Goal: Information Seeking & Learning: Learn about a topic

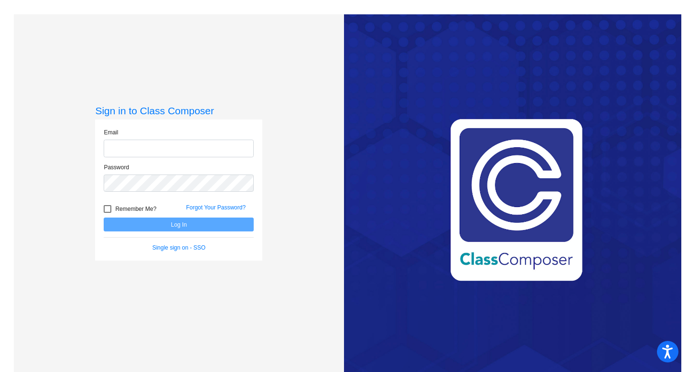
type input "[EMAIL_ADDRESS][PERSON_NAME][DOMAIN_NAME]"
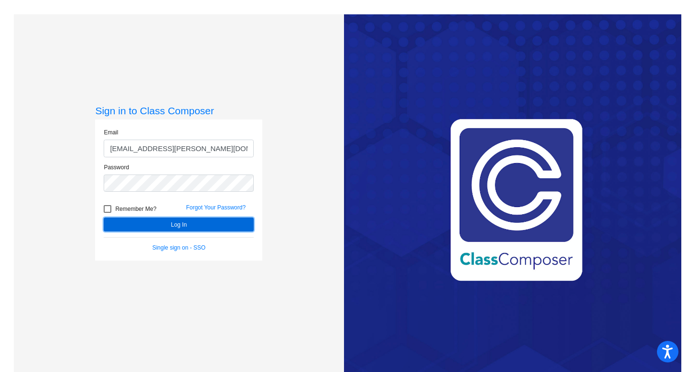
click at [199, 220] on button "Log In" at bounding box center [179, 224] width 150 height 14
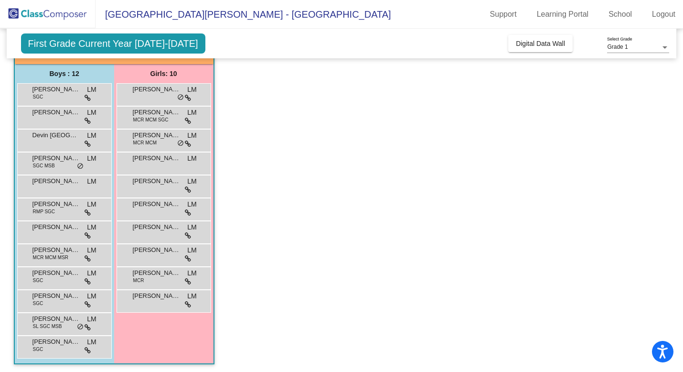
scroll to position [72, 0]
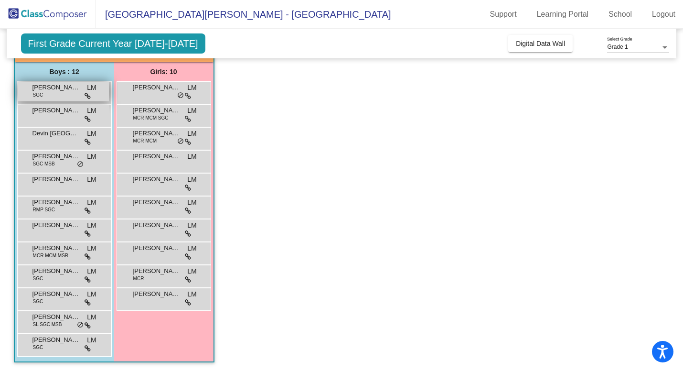
click at [90, 98] on icon at bounding box center [88, 96] width 6 height 7
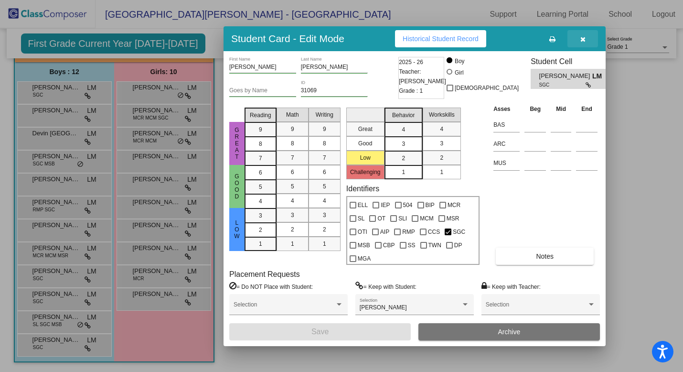
click at [582, 43] on button "button" at bounding box center [583, 38] width 31 height 17
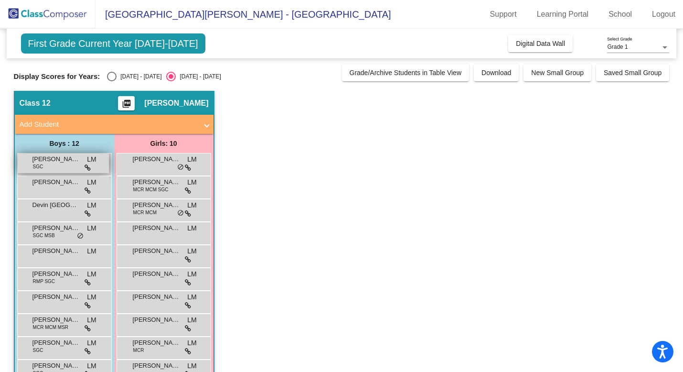
scroll to position [0, 0]
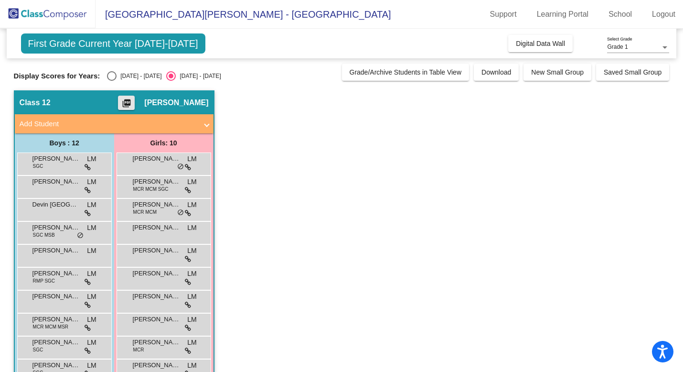
click at [133, 105] on button "picture_as_pdf" at bounding box center [126, 103] width 17 height 14
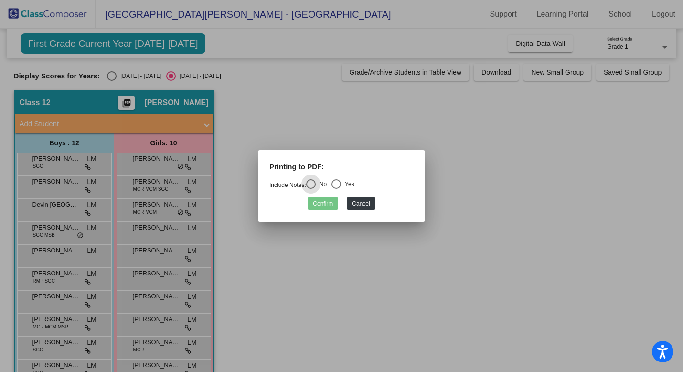
click at [341, 184] on div "Select an option" at bounding box center [337, 184] width 10 height 10
click at [336, 189] on input "Yes" at bounding box center [336, 189] width 0 height 0
radio input "true"
click at [328, 209] on button "Confirm" at bounding box center [323, 203] width 30 height 14
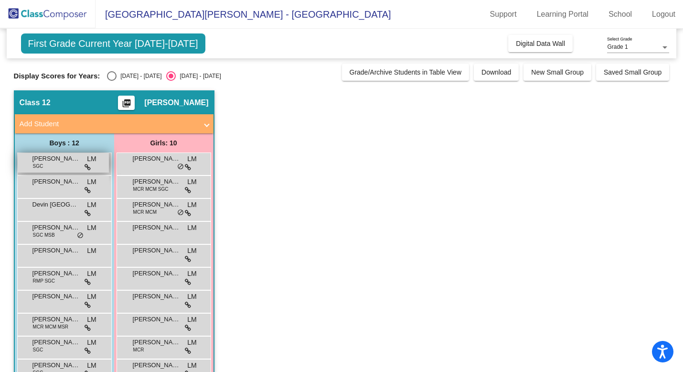
click at [90, 160] on span "LM" at bounding box center [91, 159] width 9 height 10
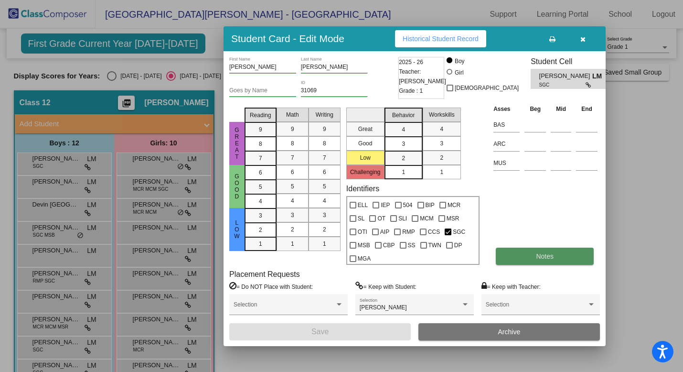
click at [543, 260] on span "Notes" at bounding box center [545, 256] width 18 height 8
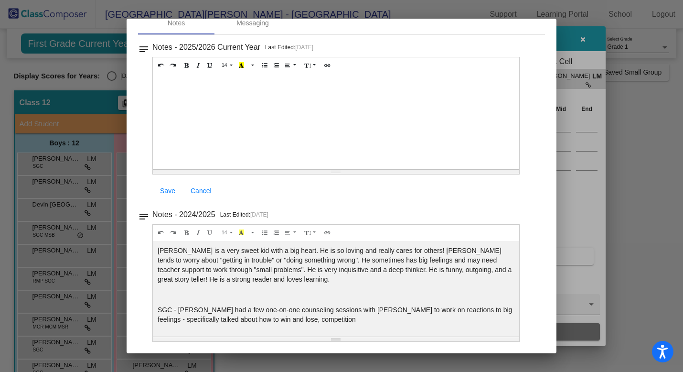
scroll to position [0, 0]
click at [585, 37] on div at bounding box center [341, 186] width 683 height 372
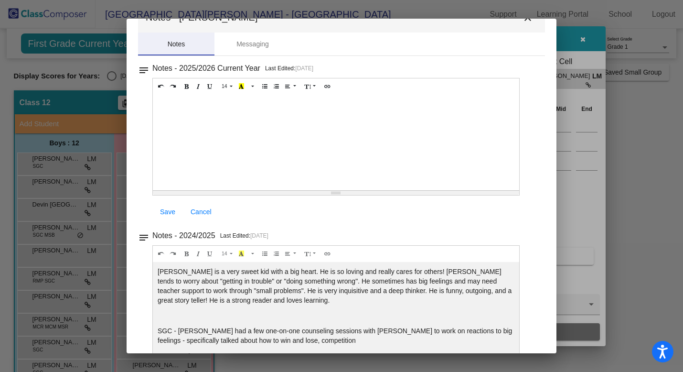
scroll to position [50, 0]
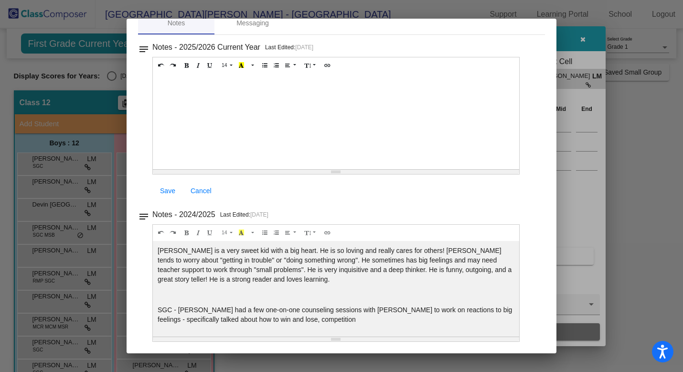
click at [578, 43] on div at bounding box center [341, 186] width 683 height 372
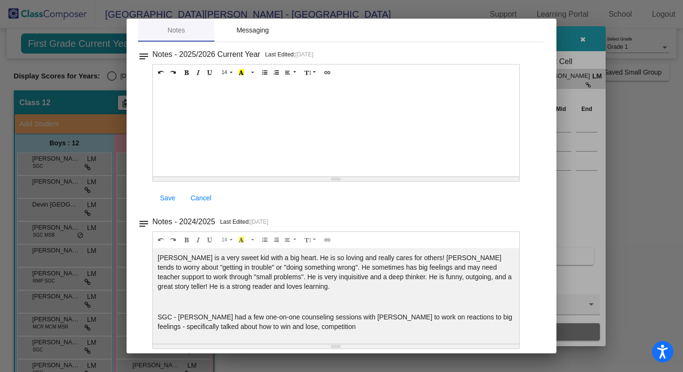
click at [255, 27] on div "Messaging" at bounding box center [253, 30] width 32 height 10
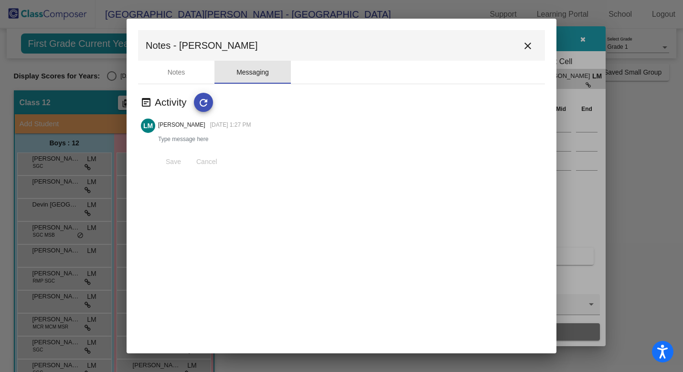
scroll to position [0, 0]
click at [527, 54] on button "close" at bounding box center [528, 45] width 19 height 19
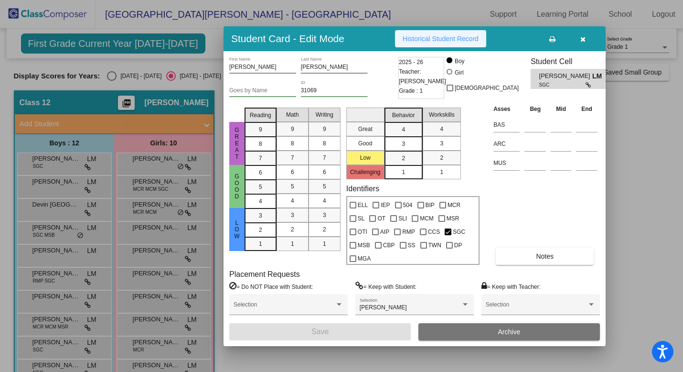
click at [486, 37] on button "Historical Student Record" at bounding box center [440, 38] width 91 height 17
click at [583, 42] on icon "button" at bounding box center [583, 39] width 5 height 7
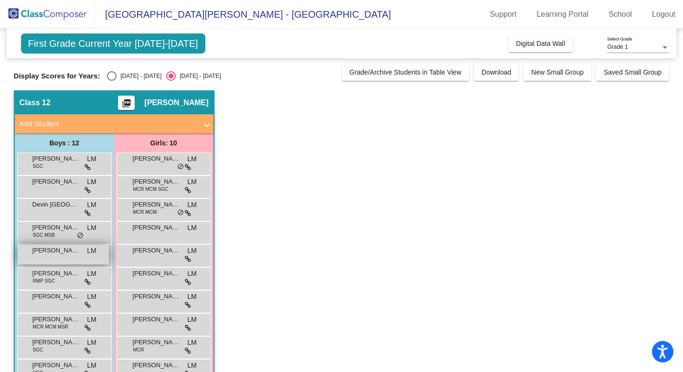
scroll to position [72, 0]
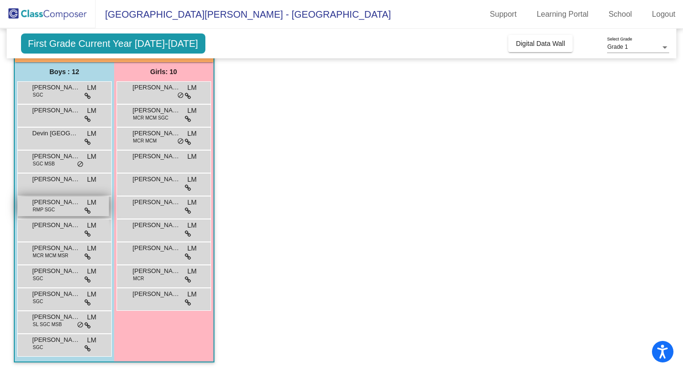
click at [64, 208] on div "Luke Allen RMP SGC LM lock do_not_disturb_alt" at bounding box center [63, 206] width 91 height 20
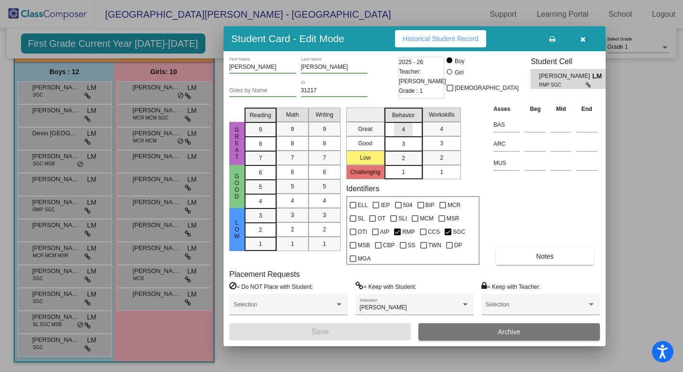
click at [409, 128] on div "4" at bounding box center [403, 129] width 19 height 14
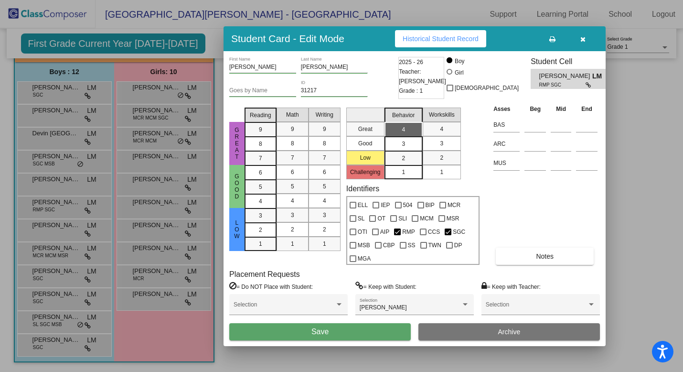
click at [428, 184] on div "Identifiers ELL IEP 504 BIP MCR SL OT SLI MCM MSR OTI AIP RMP CCS SGC MSB CBP S…" at bounding box center [412, 224] width 133 height 81
click at [473, 39] on span "Historical Student Record" at bounding box center [441, 39] width 76 height 8
click at [585, 37] on icon "button" at bounding box center [583, 39] width 5 height 7
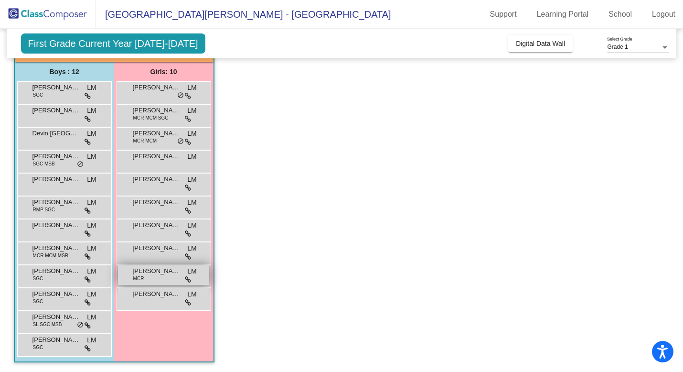
click at [142, 279] on span "MCR" at bounding box center [138, 278] width 11 height 7
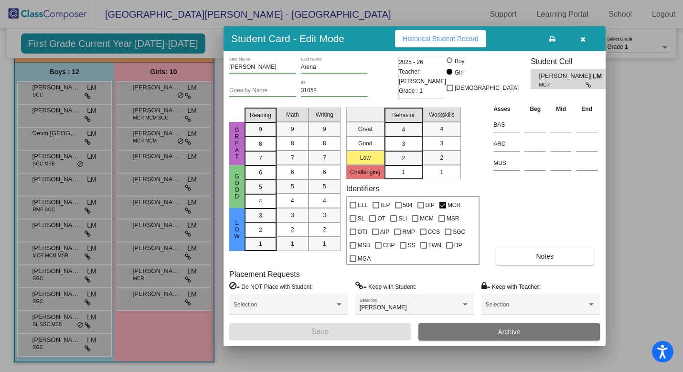
click at [460, 43] on button "Historical Student Record" at bounding box center [440, 38] width 91 height 17
click at [587, 38] on button "button" at bounding box center [583, 38] width 31 height 17
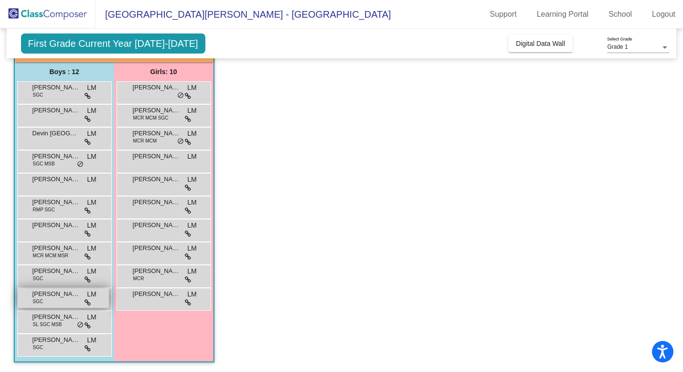
click at [35, 298] on span "SGC" at bounding box center [38, 301] width 11 height 7
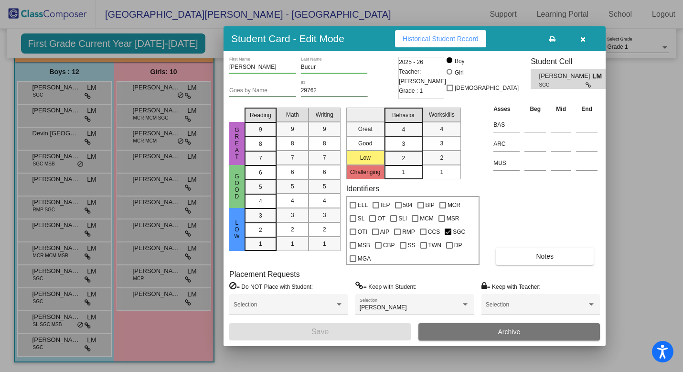
click at [471, 42] on span "Historical Student Record" at bounding box center [441, 39] width 76 height 8
click at [578, 41] on button "button" at bounding box center [583, 38] width 31 height 17
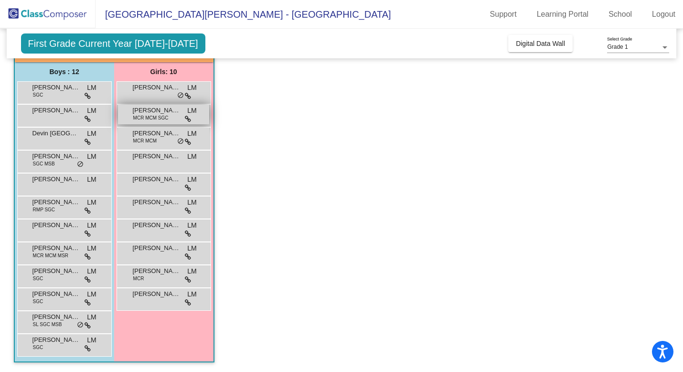
click at [161, 117] on span "MCR MCM SGC" at bounding box center [150, 117] width 35 height 7
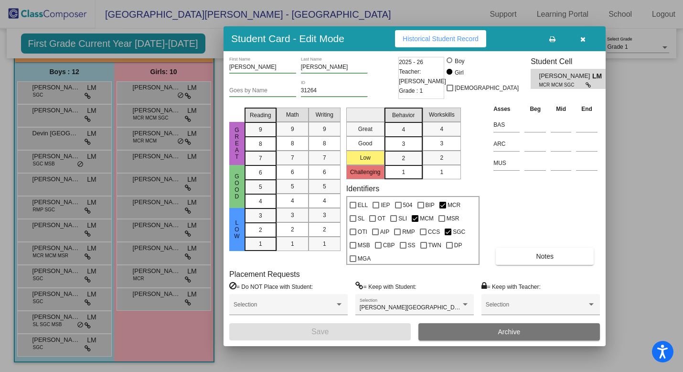
click at [436, 40] on span "Historical Student Record" at bounding box center [441, 39] width 76 height 8
click at [584, 39] on icon "button" at bounding box center [583, 39] width 5 height 7
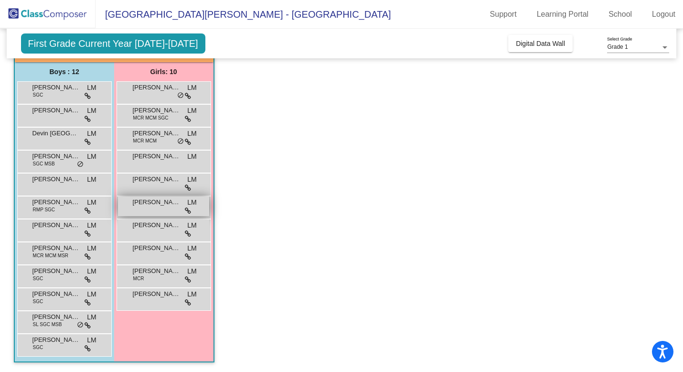
click at [165, 200] on span "Gemma Ganz" at bounding box center [157, 202] width 48 height 10
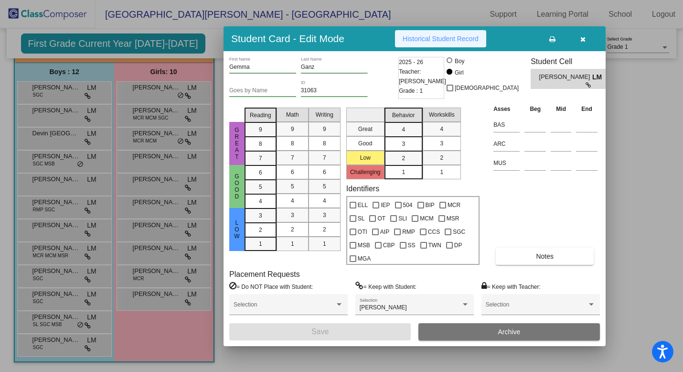
click at [474, 32] on button "Historical Student Record" at bounding box center [440, 38] width 91 height 17
click at [580, 38] on button "button" at bounding box center [583, 38] width 31 height 17
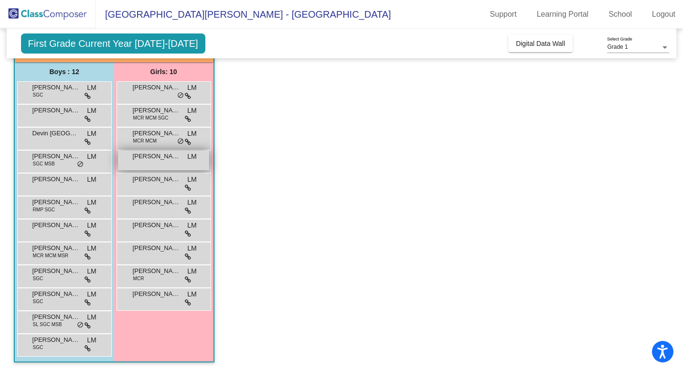
click at [166, 167] on div "Ella Gardea LM lock do_not_disturb_alt" at bounding box center [163, 161] width 91 height 20
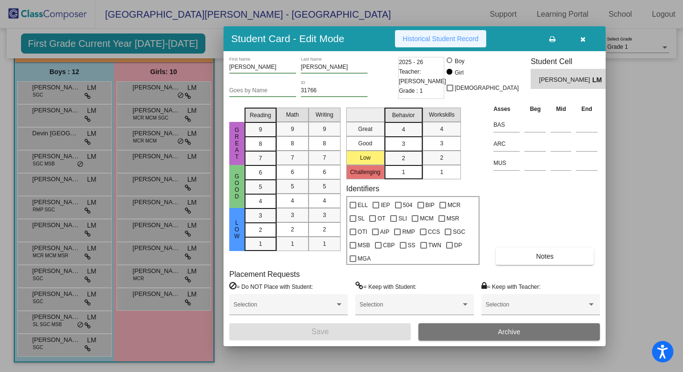
click at [425, 44] on button "Historical Student Record" at bounding box center [440, 38] width 91 height 17
click at [579, 37] on button "button" at bounding box center [583, 38] width 31 height 17
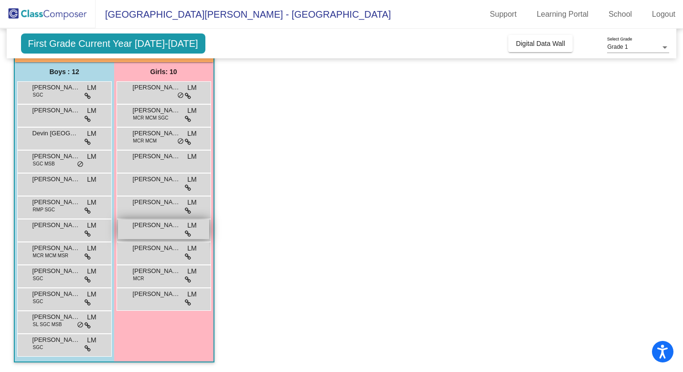
click at [152, 229] on span "Liliana Huziak" at bounding box center [157, 225] width 48 height 10
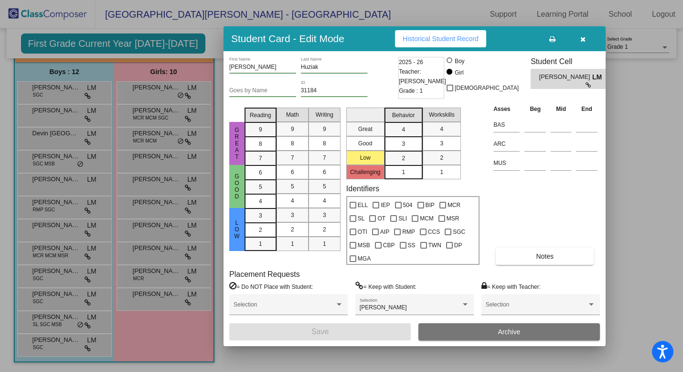
click at [425, 37] on span "Historical Student Record" at bounding box center [441, 39] width 76 height 8
click at [587, 40] on button "button" at bounding box center [583, 38] width 31 height 17
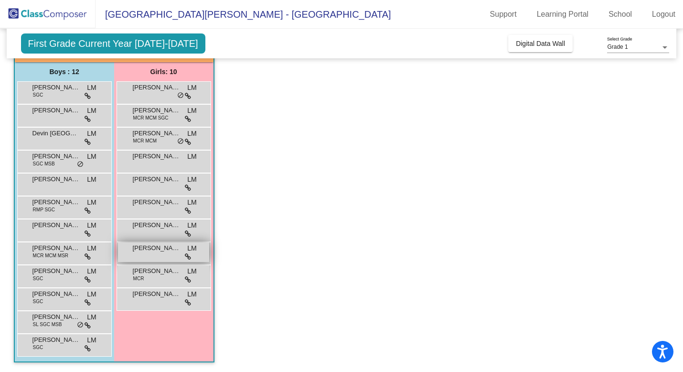
click at [156, 254] on div "Louisa John LM lock do_not_disturb_alt" at bounding box center [163, 252] width 91 height 20
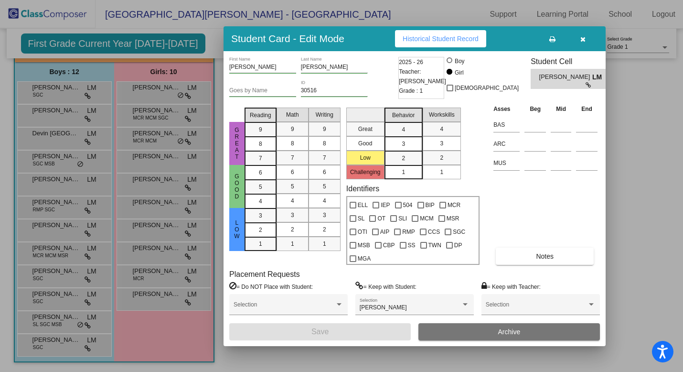
click at [470, 41] on span "Historical Student Record" at bounding box center [441, 39] width 76 height 8
click at [584, 38] on icon "button" at bounding box center [583, 39] width 5 height 7
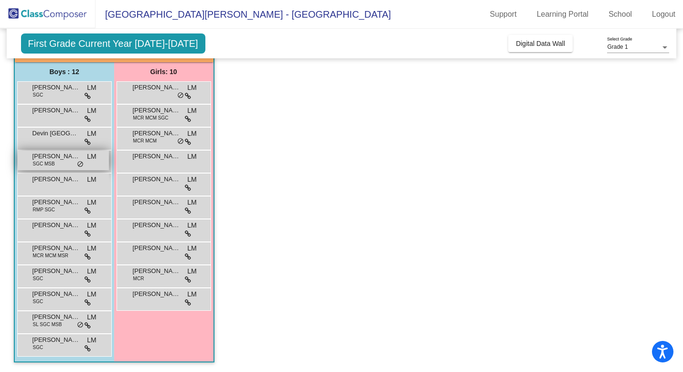
click at [61, 155] on span "Dylan Kline" at bounding box center [56, 156] width 48 height 10
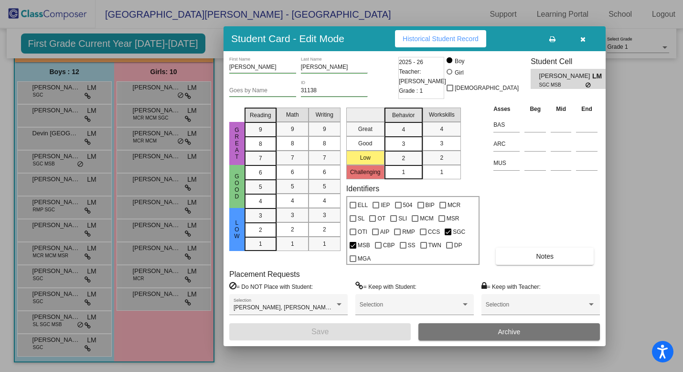
scroll to position [0, 0]
click at [462, 37] on span "Historical Student Record" at bounding box center [441, 39] width 76 height 8
